Goal: Transaction & Acquisition: Purchase product/service

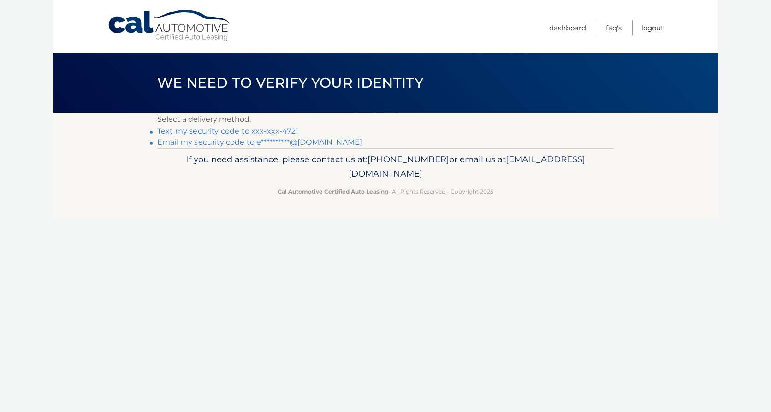
click at [218, 129] on link "Text my security code to xxx-xxx-4721" at bounding box center [227, 131] width 141 height 9
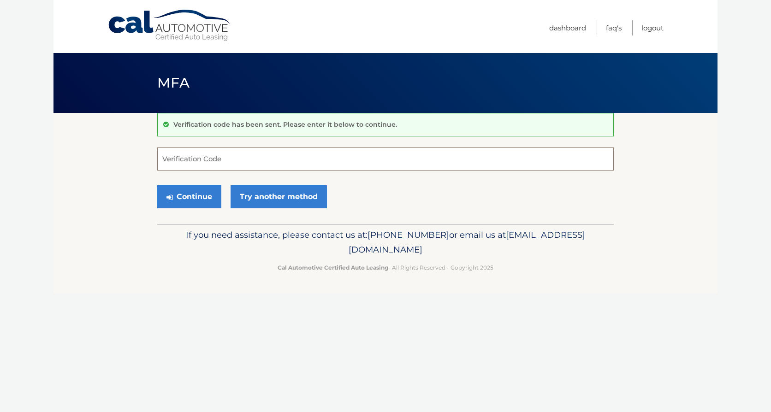
click at [188, 158] on input "Verification Code" at bounding box center [385, 159] width 457 height 23
type input "518854"
click at [190, 196] on button "Continue" at bounding box center [189, 196] width 64 height 23
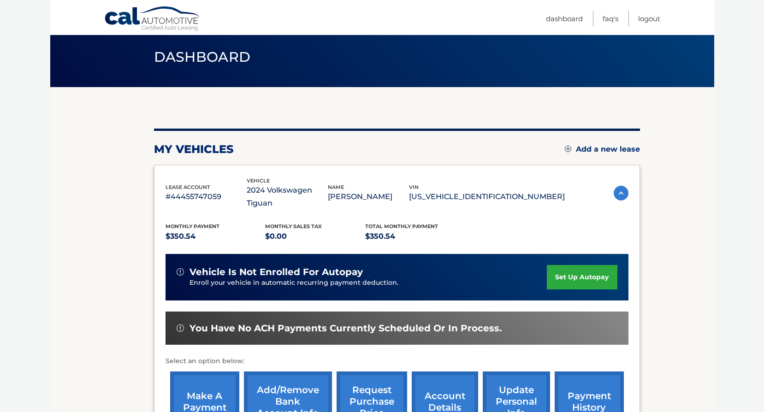
scroll to position [92, 0]
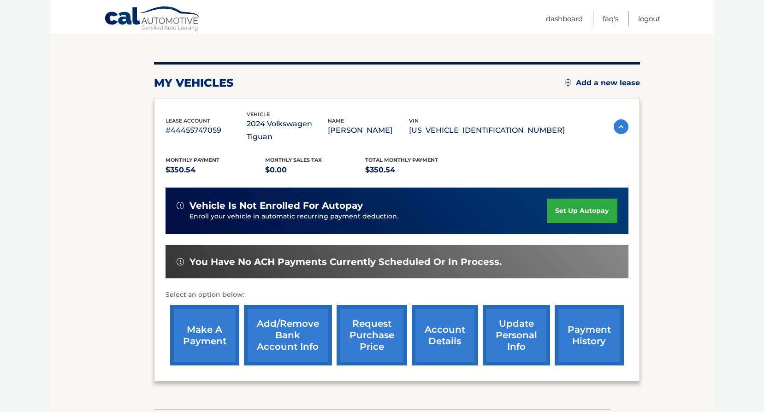
click at [211, 309] on link "make a payment" at bounding box center [204, 335] width 69 height 60
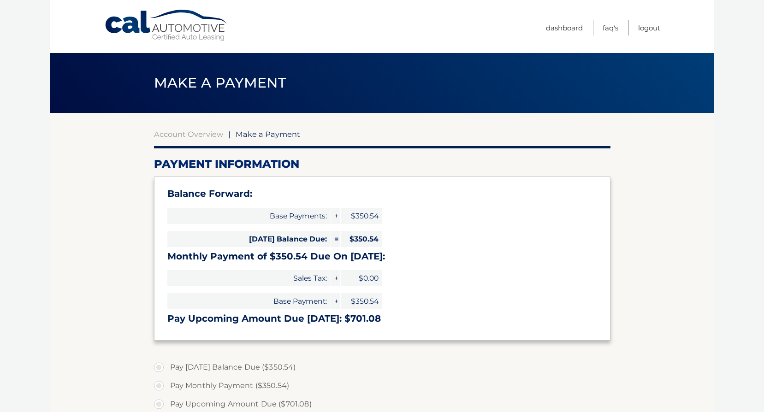
select select "M2FkZmMxNDEtNWMyZC00NTc5LWIxNzktODhlZmUzMmVlNGI3"
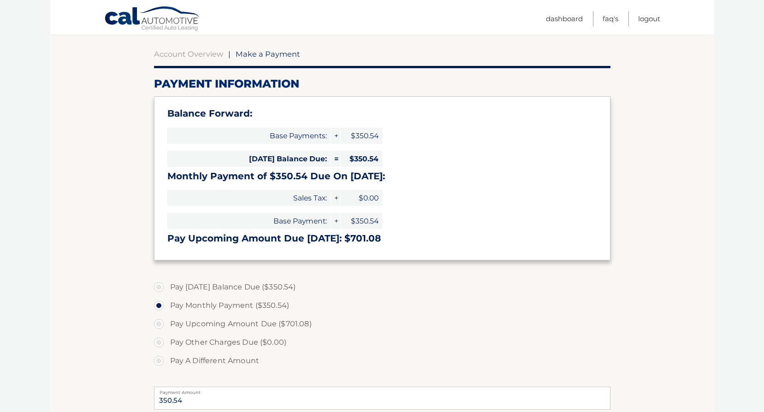
scroll to position [92, 0]
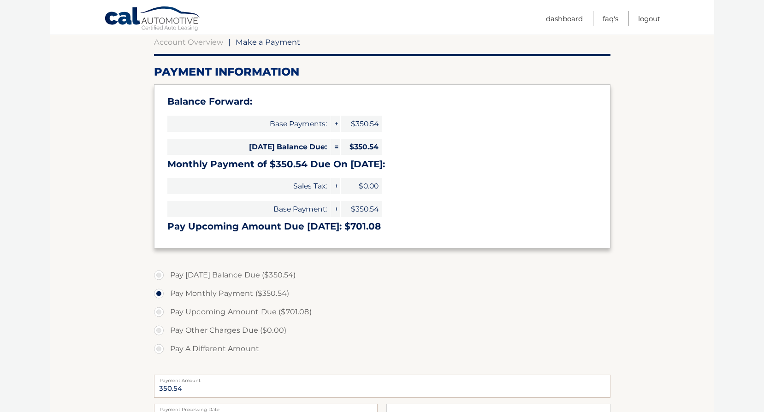
click at [159, 275] on label "Pay [DATE] Balance Due ($350.54)" at bounding box center [382, 275] width 457 height 18
click at [159, 275] on input "Pay [DATE] Balance Due ($350.54)" at bounding box center [162, 273] width 9 height 15
radio input "true"
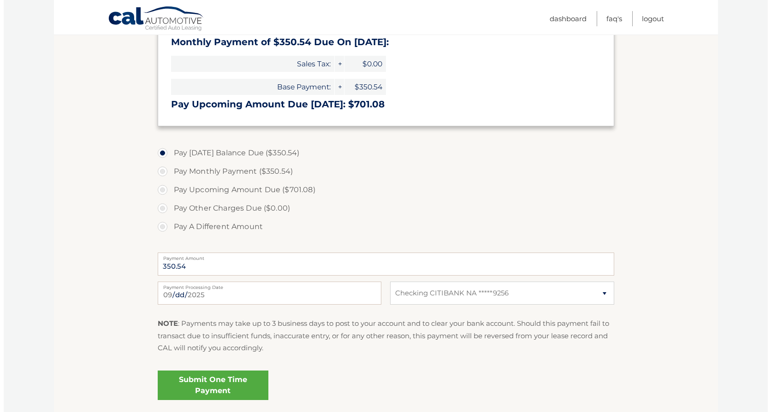
scroll to position [231, 0]
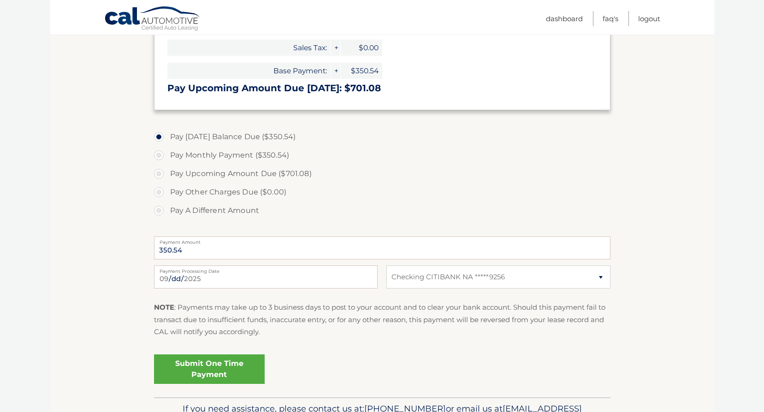
click at [243, 367] on link "Submit One Time Payment" at bounding box center [209, 370] width 111 height 30
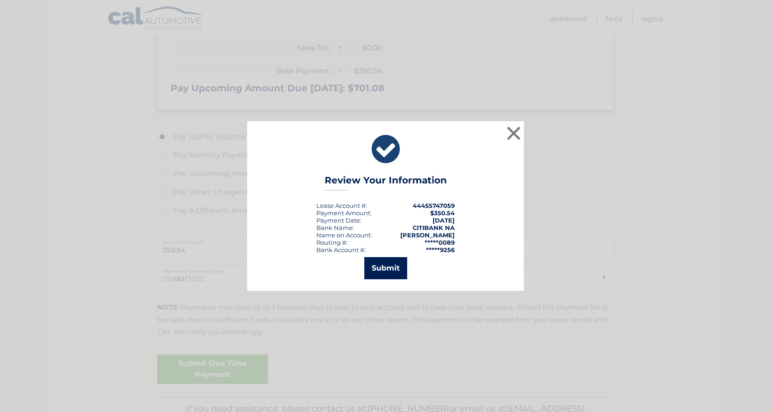
click at [381, 266] on button "Submit" at bounding box center [385, 268] width 43 height 22
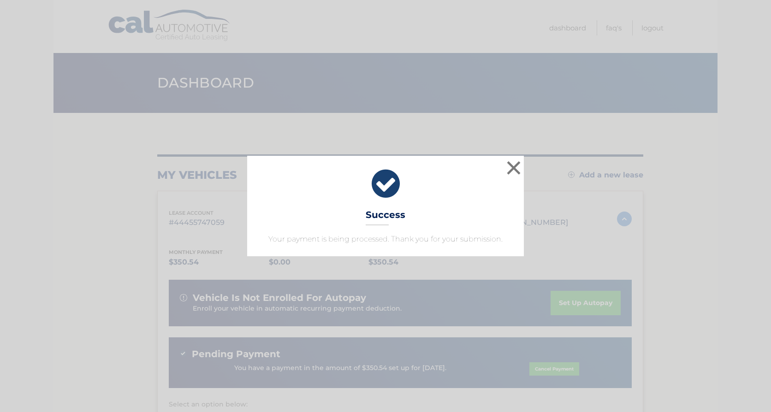
click at [385, 199] on icon at bounding box center [386, 183] width 254 height 33
click at [514, 169] on button "×" at bounding box center [514, 168] width 18 height 18
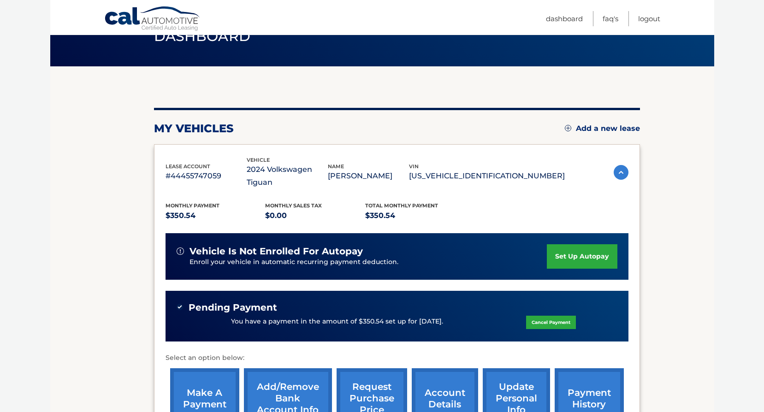
scroll to position [46, 0]
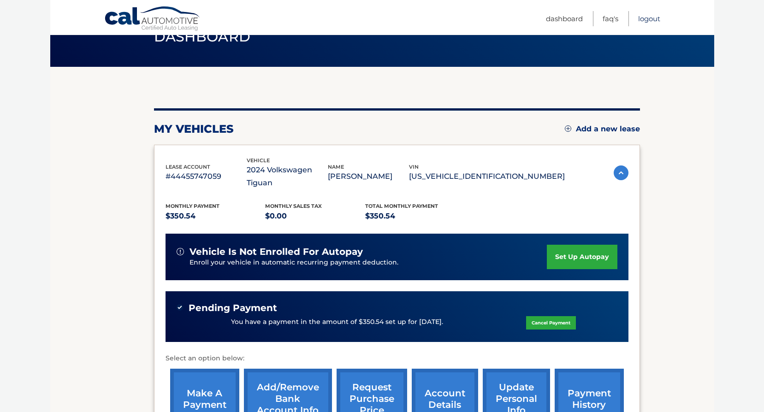
click at [646, 18] on link "Logout" at bounding box center [649, 18] width 22 height 15
